Goal: Task Accomplishment & Management: Manage account settings

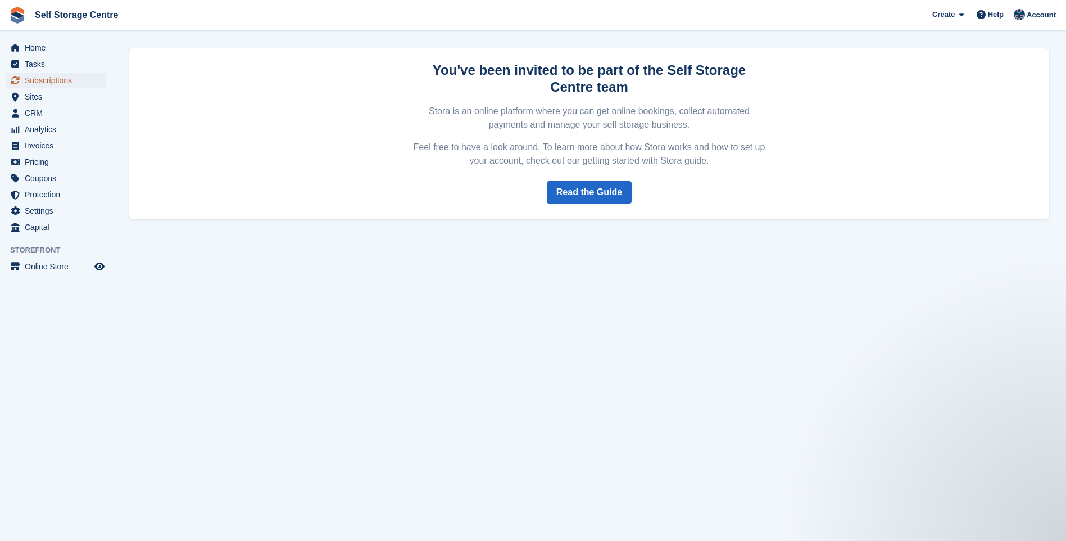
click at [38, 82] on span "Subscriptions" at bounding box center [58, 80] width 67 height 16
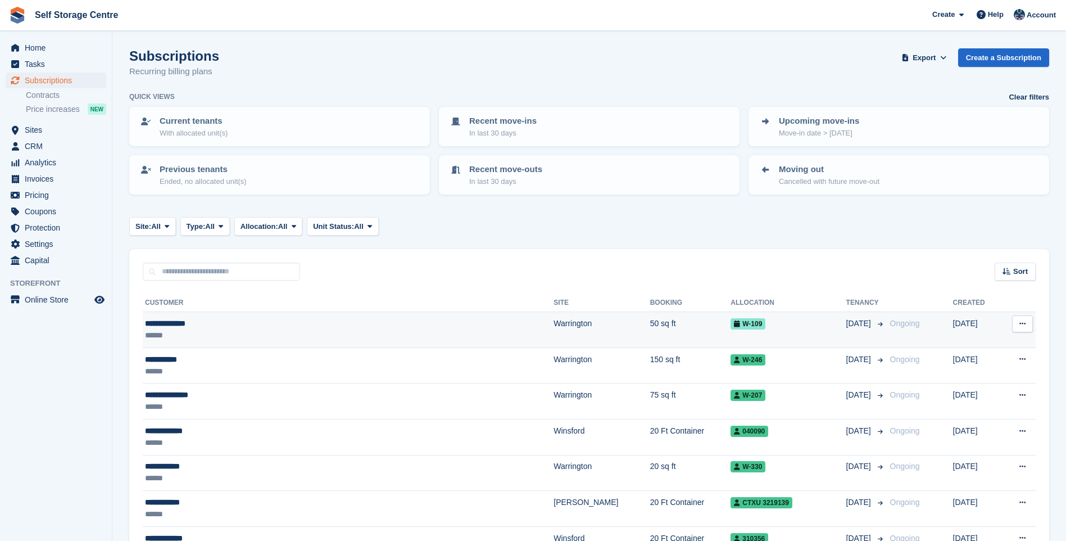
drag, startPoint x: 210, startPoint y: 324, endPoint x: 338, endPoint y: 327, distance: 128.7
click at [210, 324] on div "**********" at bounding box center [282, 323] width 274 height 12
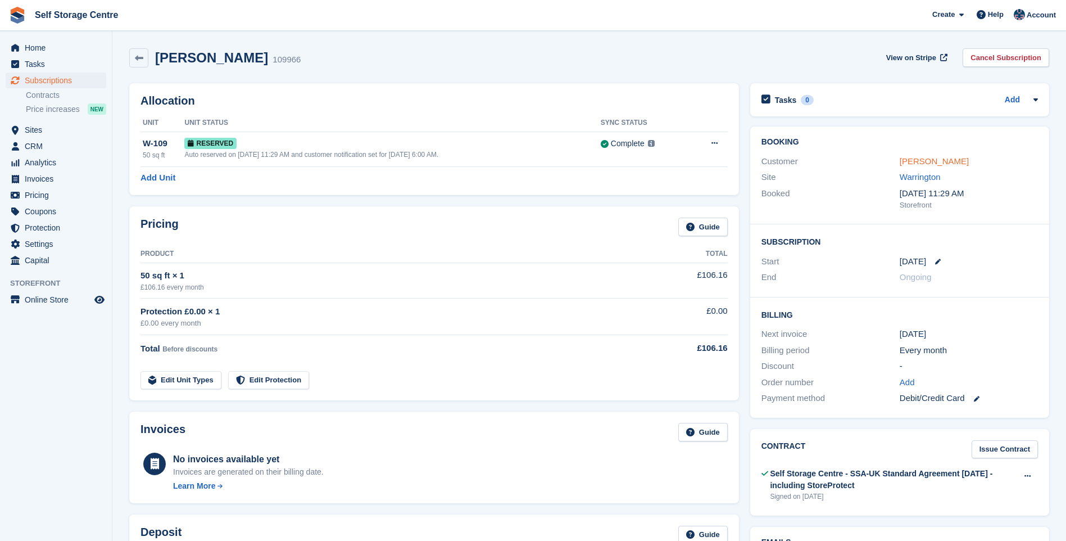
click at [940, 160] on link "Richard Austin" at bounding box center [934, 161] width 69 height 10
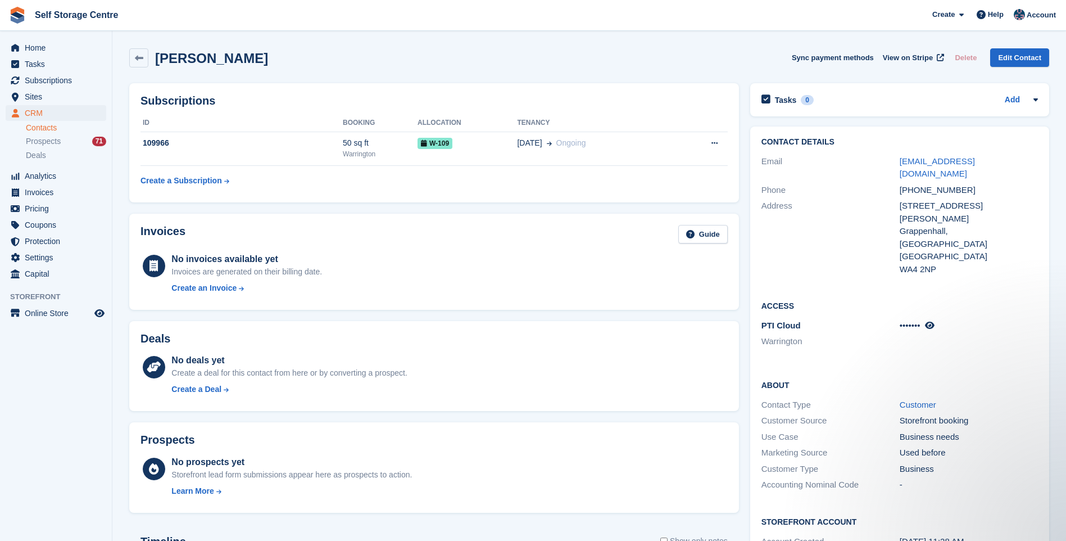
drag, startPoint x: 915, startPoint y: 176, endPoint x: 897, endPoint y: 160, distance: 24.3
click at [897, 160] on div "Email richardaustin@alternativeflooring.co.uk" at bounding box center [899, 167] width 276 height 29
drag, startPoint x: 897, startPoint y: 160, endPoint x: 906, endPoint y: 160, distance: 9.6
copy div "richardaustin@alternativeflooring.co.uk"
click at [606, 54] on div "Richard Austin Sync payment methods View on Stripe Delete Edit Contact" at bounding box center [589, 57] width 920 height 19
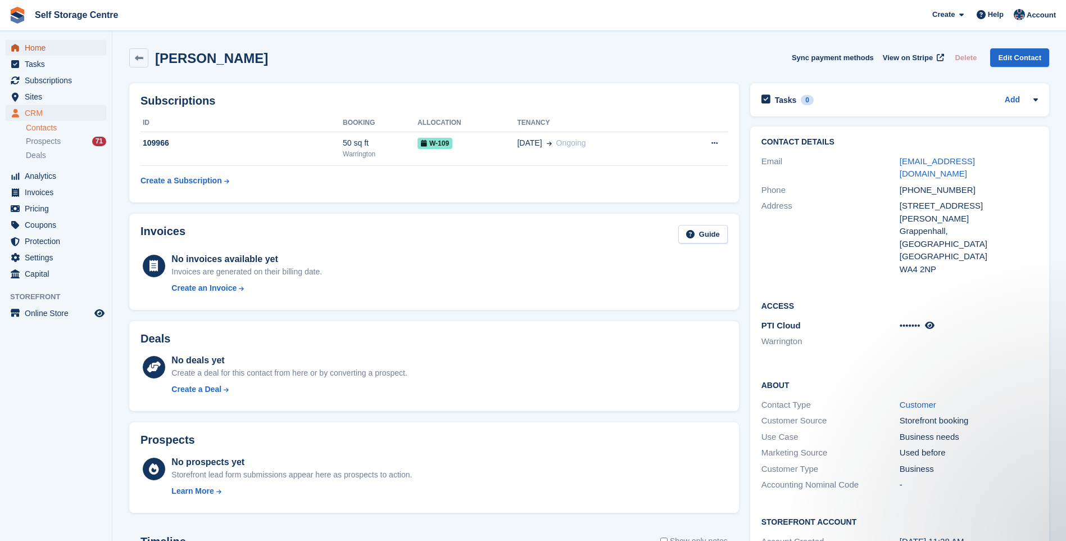
drag, startPoint x: 37, startPoint y: 50, endPoint x: 199, endPoint y: 52, distance: 162.4
click at [37, 50] on span "Home" at bounding box center [58, 48] width 67 height 16
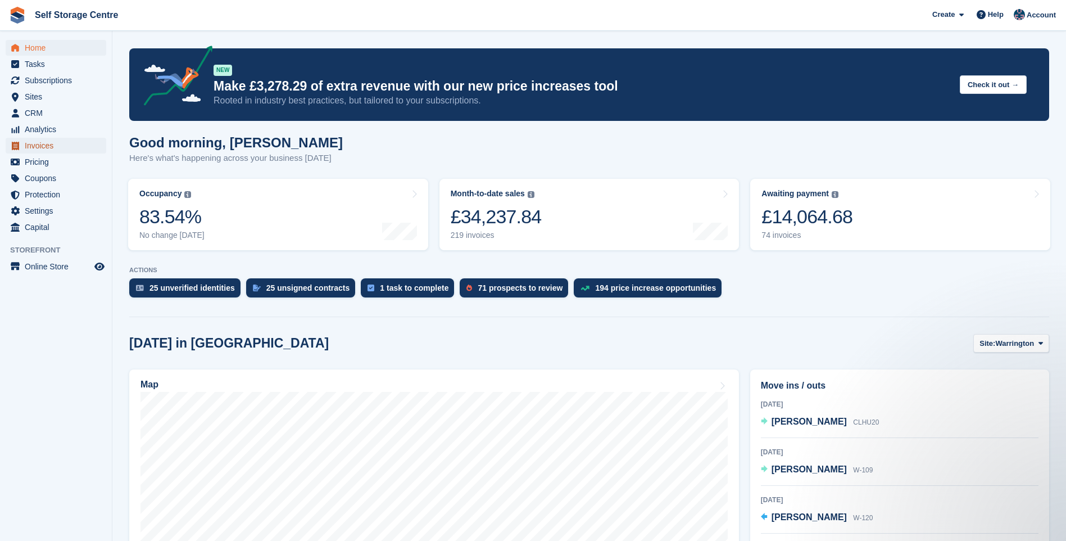
click at [33, 143] on span "Invoices" at bounding box center [58, 146] width 67 height 16
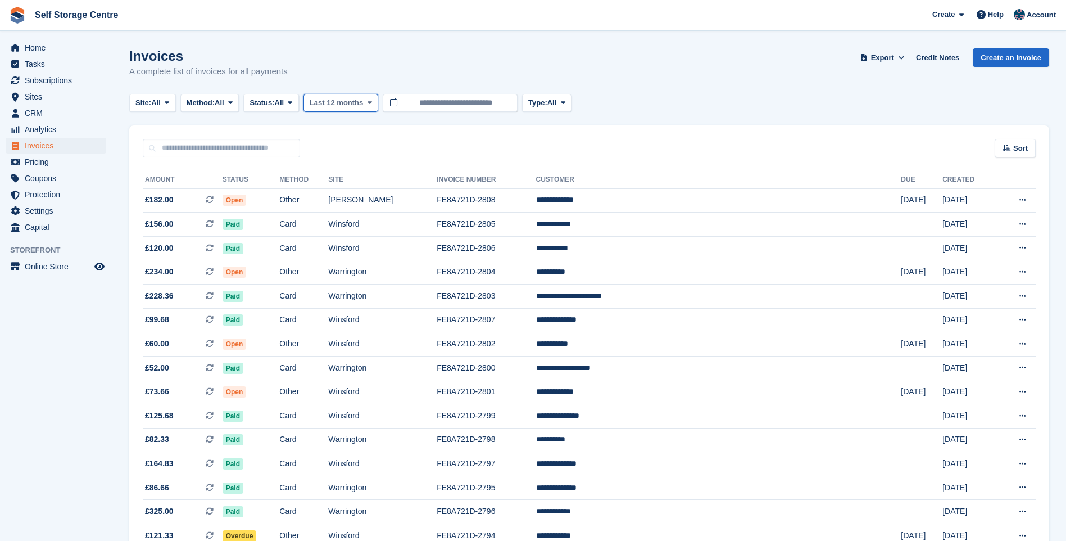
click at [347, 96] on button "Last 12 months" at bounding box center [340, 103] width 75 height 19
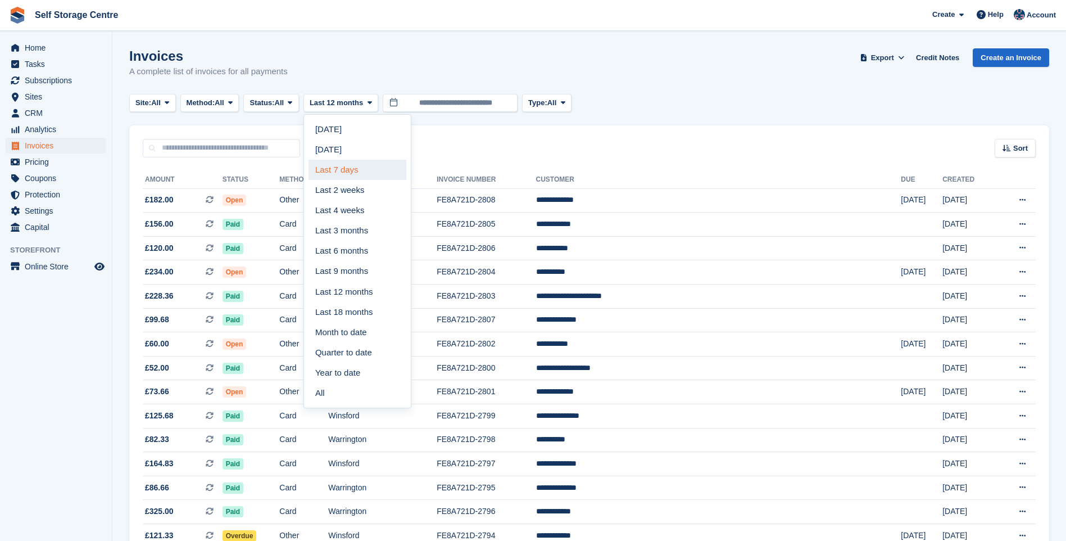
click at [350, 167] on link "Last 7 days" at bounding box center [357, 170] width 98 height 20
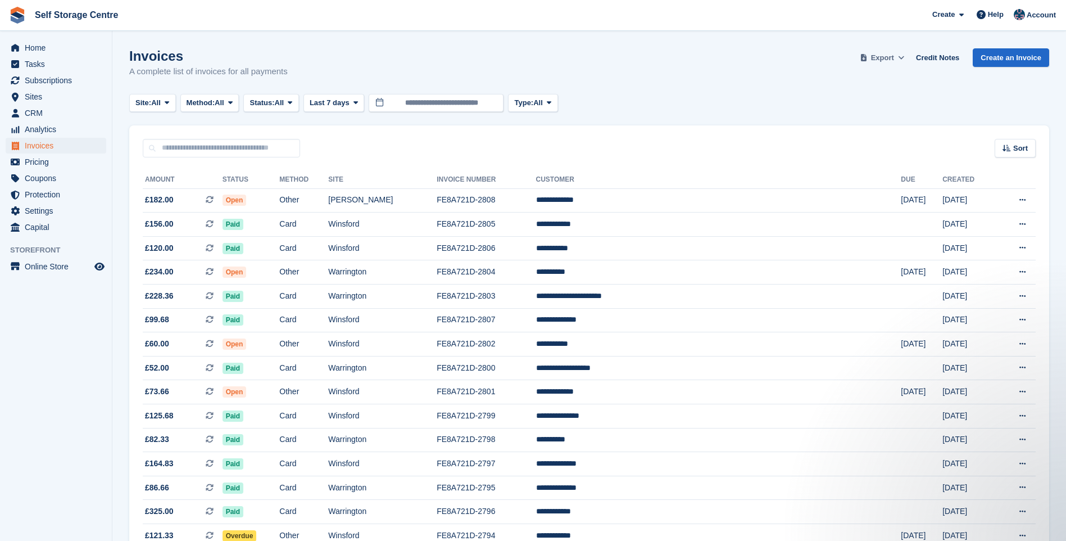
click at [894, 55] on span "Export" at bounding box center [882, 57] width 23 height 11
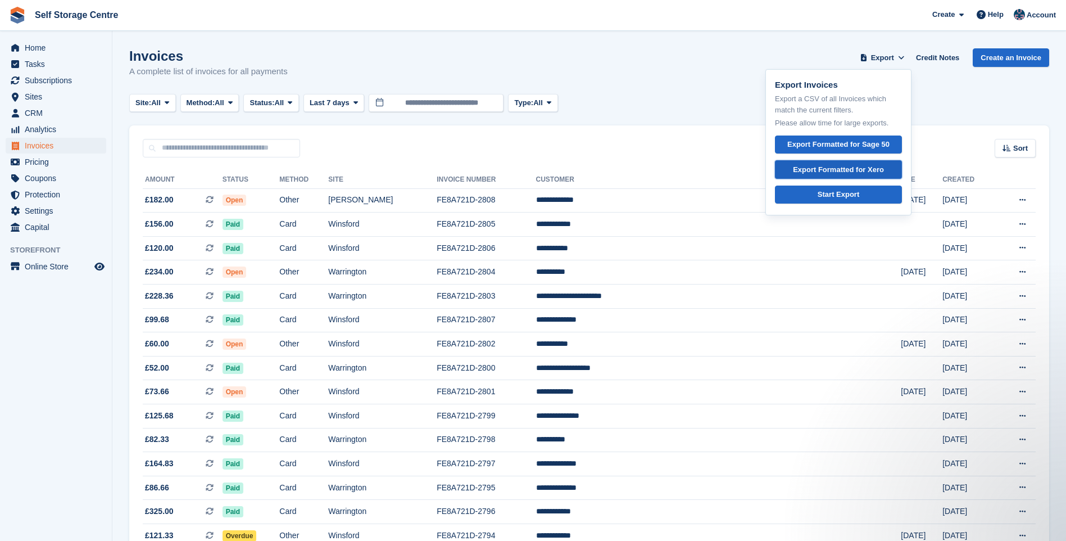
click at [866, 166] on div "Export Formatted for Xero" at bounding box center [838, 169] width 91 height 11
click at [198, 147] on input "text" at bounding box center [221, 148] width 157 height 19
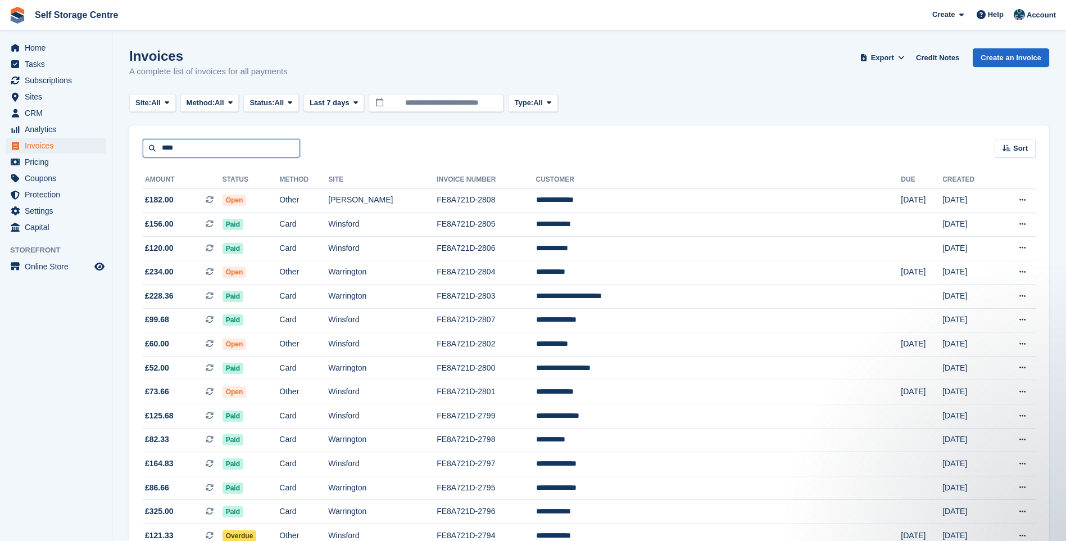
type input "****"
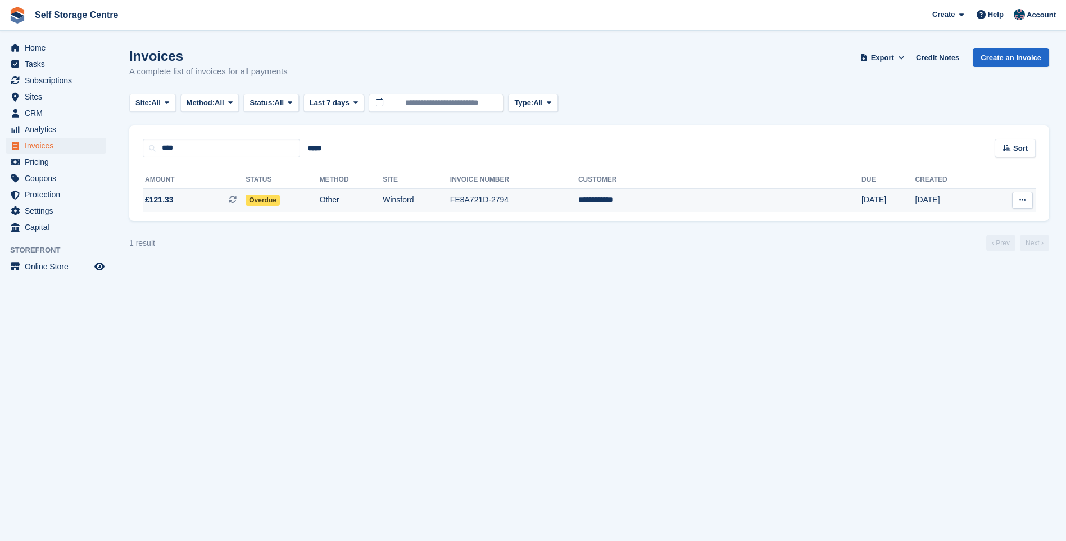
click at [380, 206] on td "Other" at bounding box center [351, 200] width 63 height 24
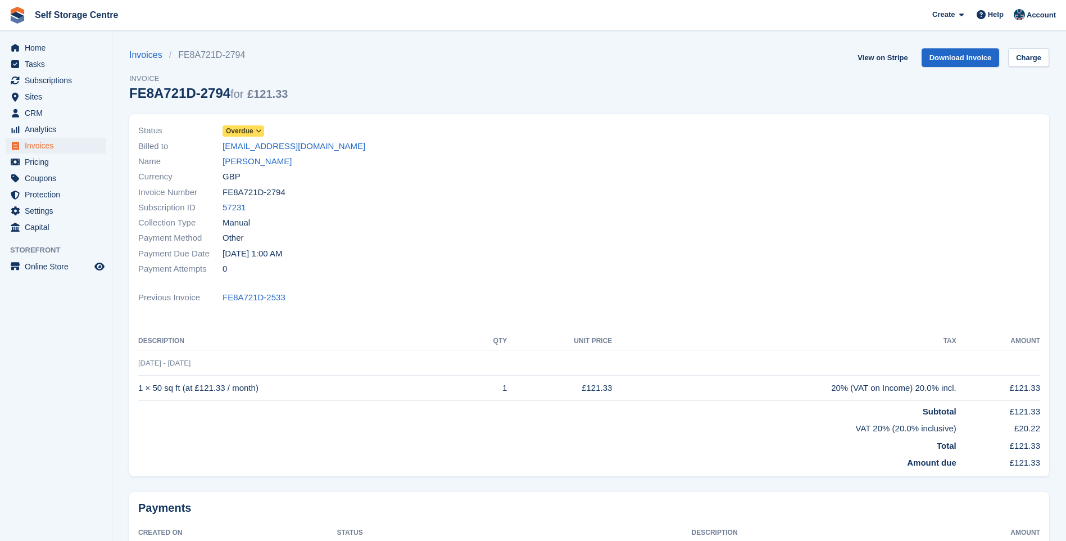
click at [255, 128] on span at bounding box center [259, 130] width 9 height 9
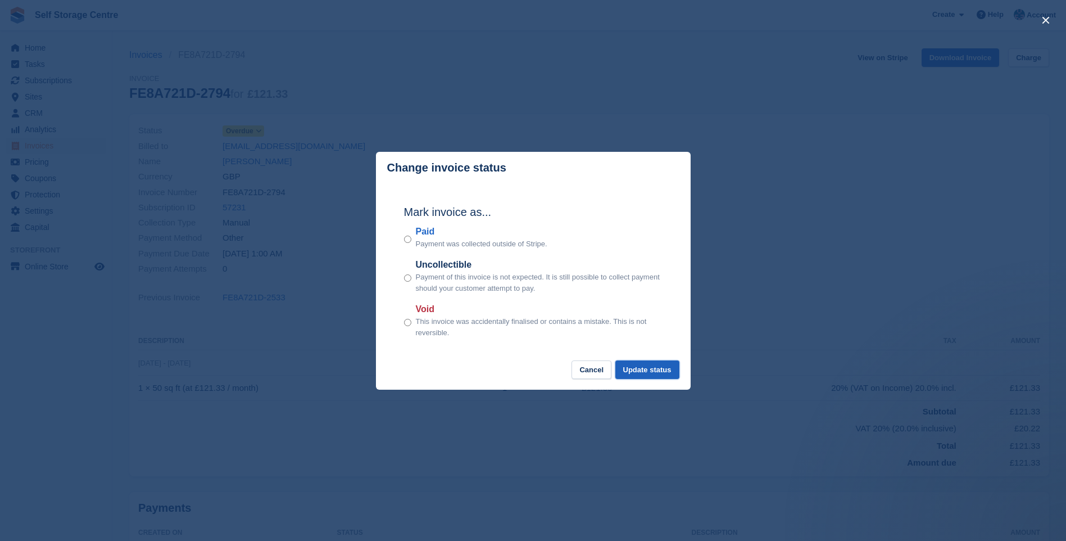
click at [659, 374] on button "Update status" at bounding box center [647, 369] width 64 height 19
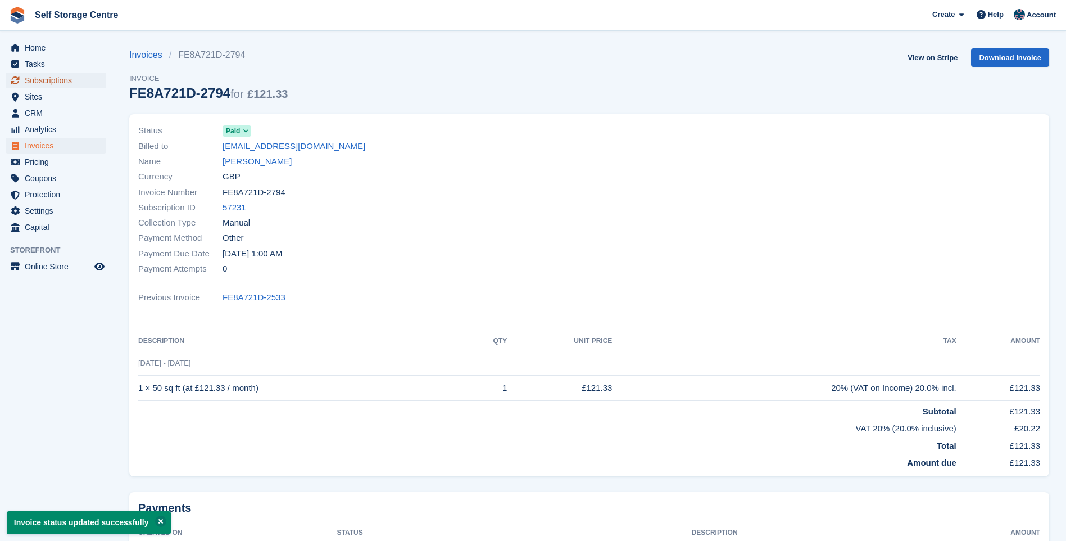
click at [35, 83] on span "Subscriptions" at bounding box center [58, 80] width 67 height 16
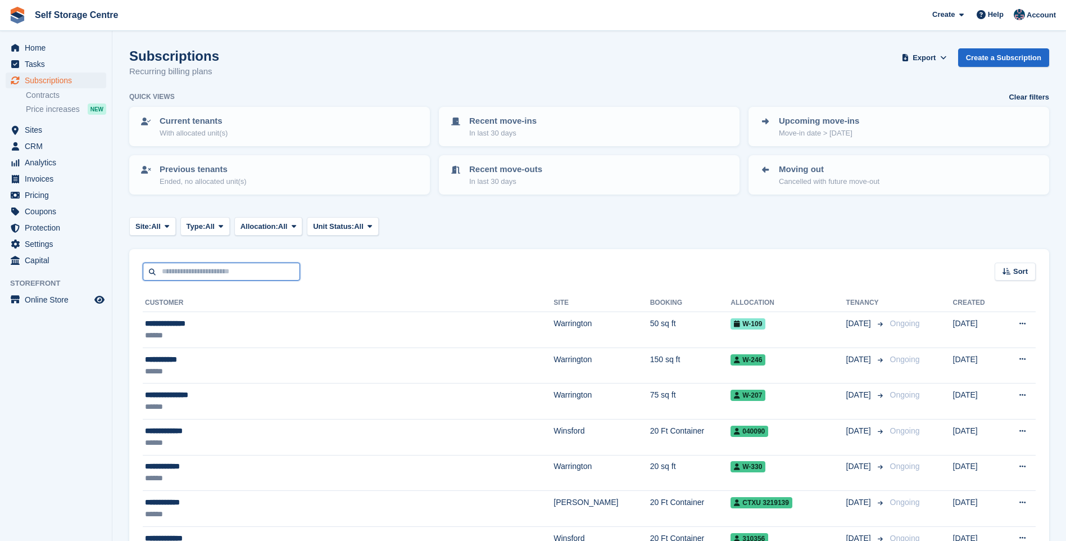
click at [197, 270] on input "text" at bounding box center [221, 271] width 157 height 19
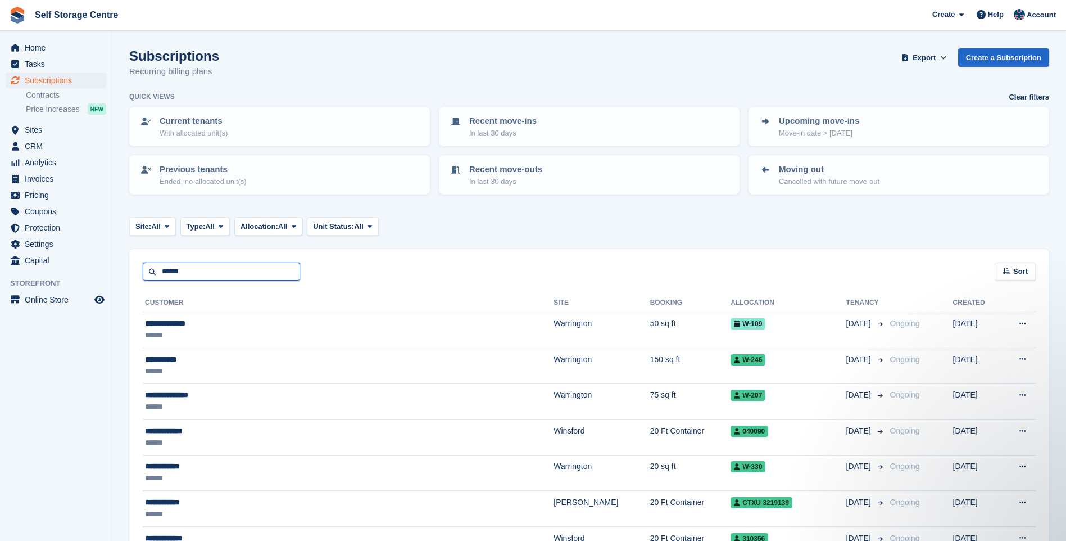
type input "******"
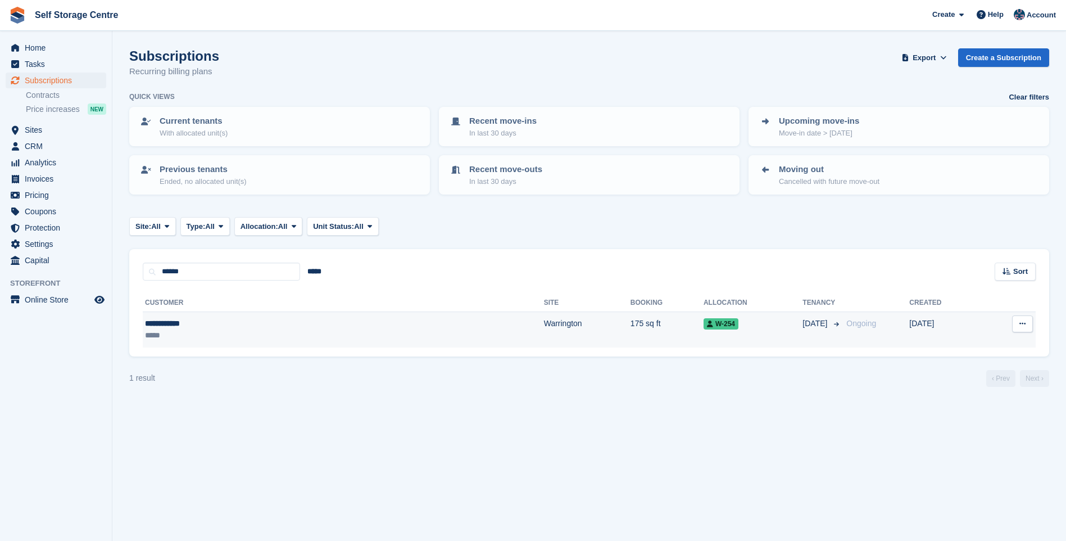
click at [173, 320] on div "**********" at bounding box center [232, 323] width 175 height 12
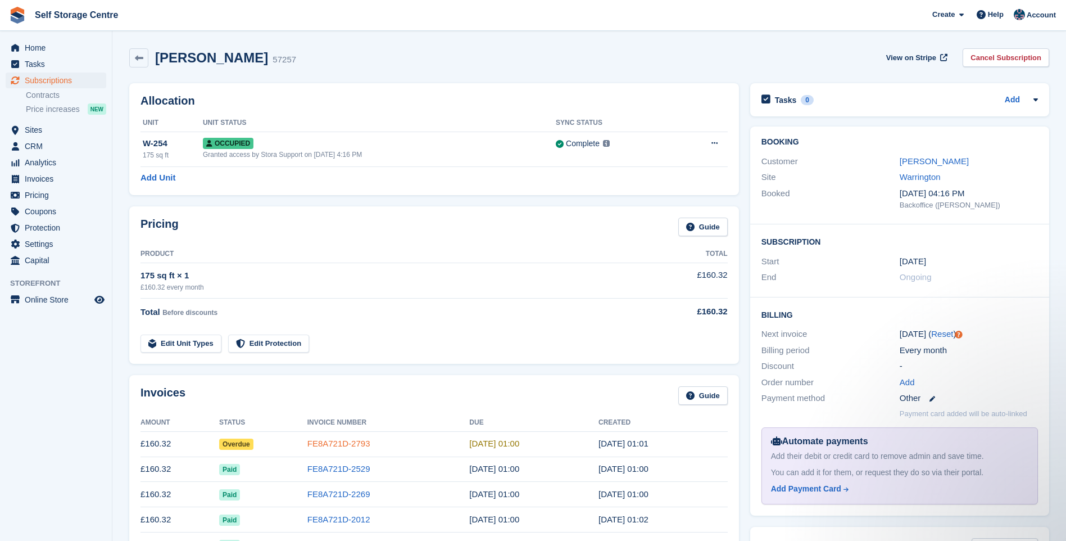
click at [326, 444] on link "FE8A721D-2793" at bounding box center [338, 443] width 63 height 10
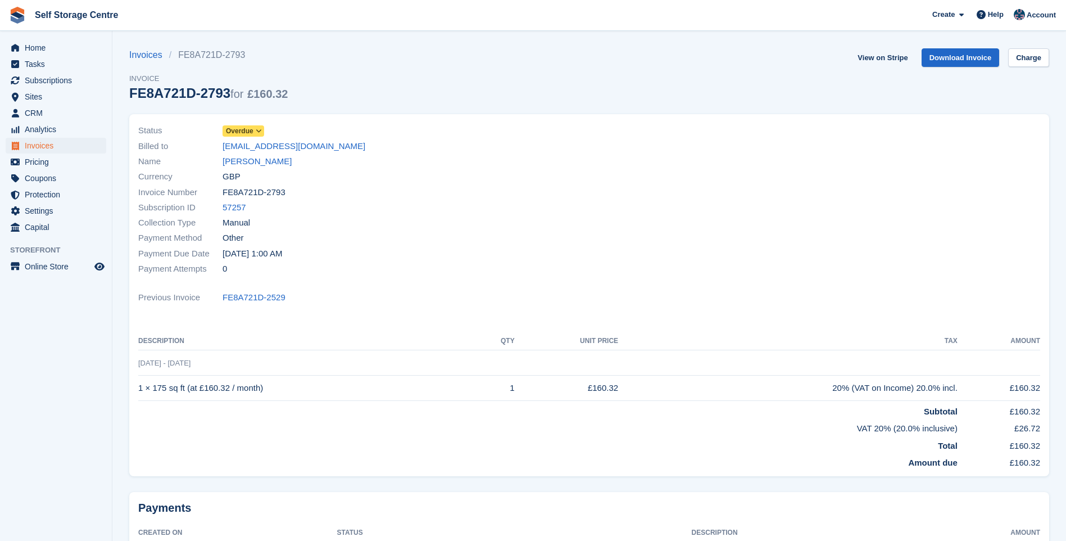
click at [257, 128] on icon at bounding box center [259, 131] width 6 height 7
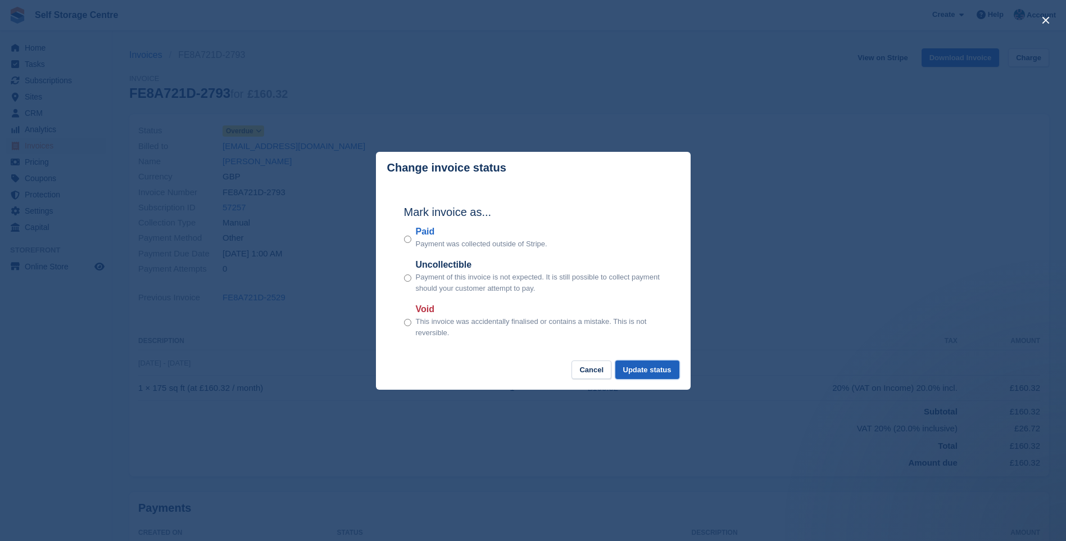
click at [654, 371] on button "Update status" at bounding box center [647, 369] width 64 height 19
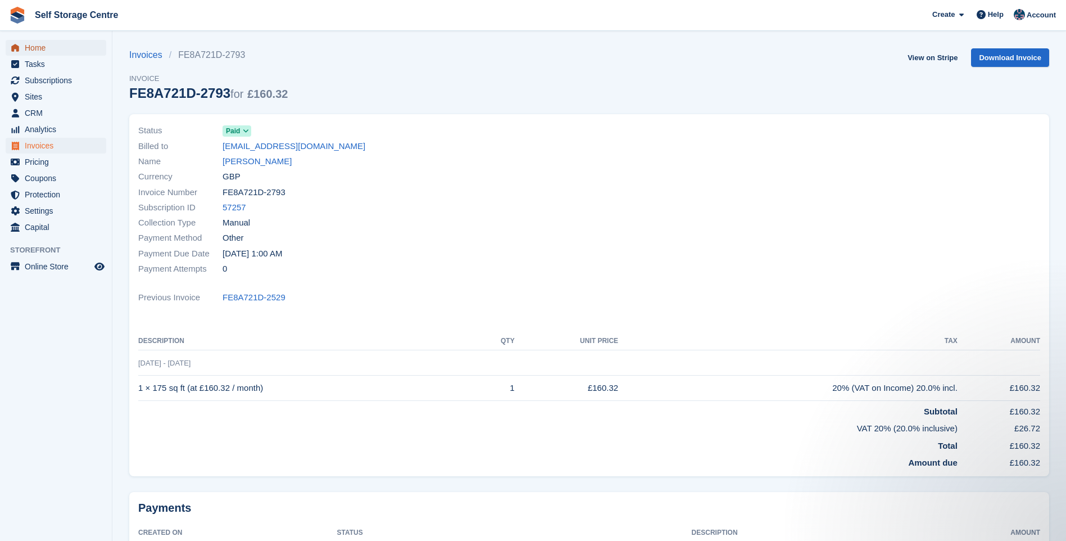
click at [35, 49] on span "Home" at bounding box center [58, 48] width 67 height 16
